Goal: Find contact information: Find contact information

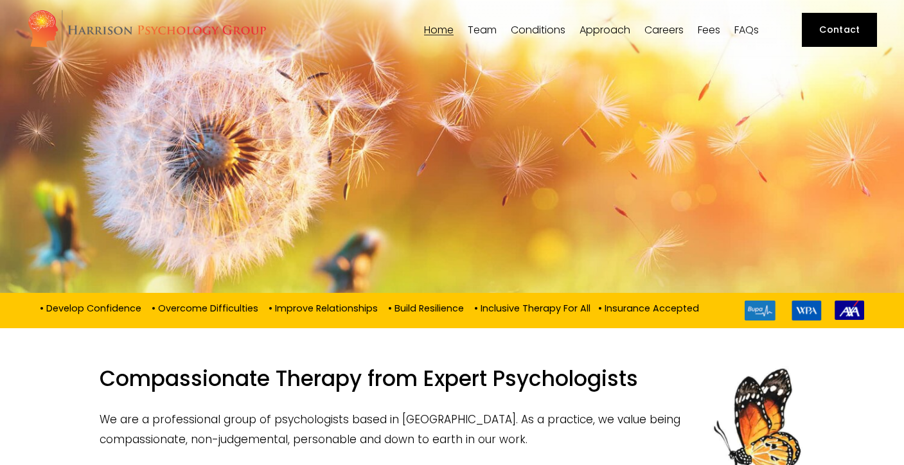
click at [0, 0] on span "[PERSON_NAME]" at bounding box center [0, 0] width 0 height 0
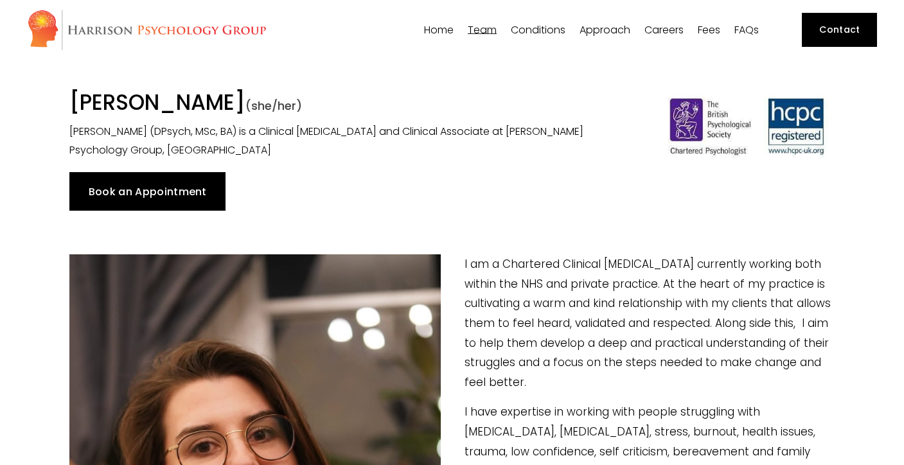
drag, startPoint x: 305, startPoint y: 104, endPoint x: 202, endPoint y: 102, distance: 102.8
click at [202, 102] on h1 "Dr Suzanna Chojnacki (she/her)" at bounding box center [353, 105] width 568 height 30
copy h1 "Chojnacki"
